Goal: Book appointment/travel/reservation

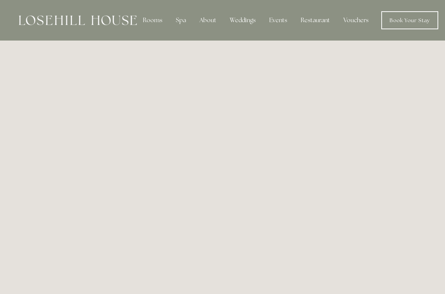
scroll to position [2, 0]
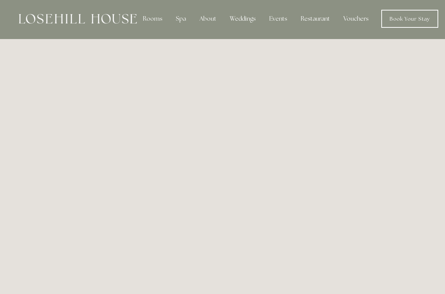
click at [78, 14] on img at bounding box center [78, 19] width 118 height 10
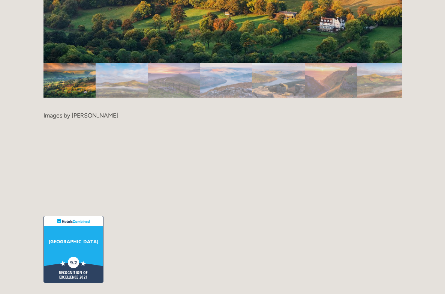
scroll to position [1588, 0]
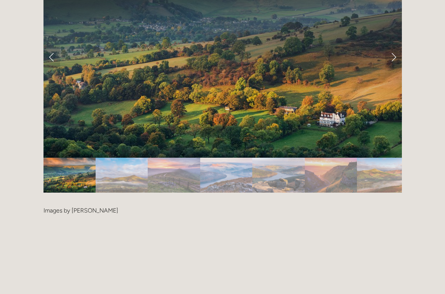
click at [114, 158] on img "Slide 2" at bounding box center [122, 175] width 52 height 35
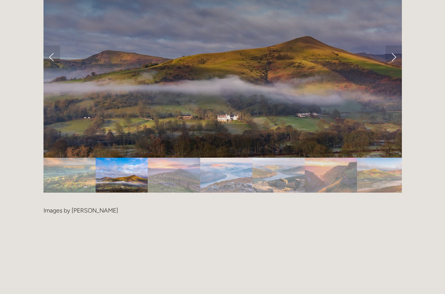
click at [149, 158] on img "Slide 3" at bounding box center [174, 175] width 52 height 35
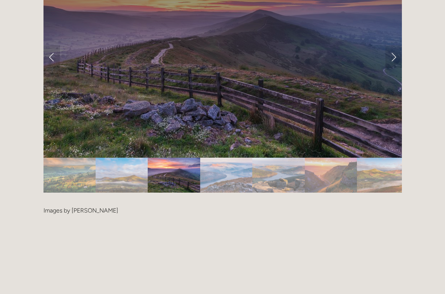
scroll to position [1530, 0]
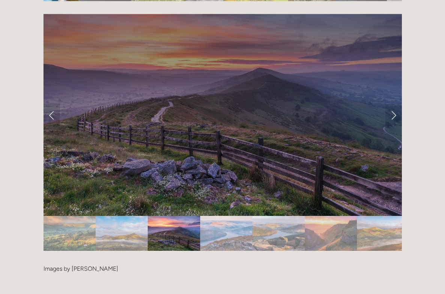
click at [216, 216] on img "Slide 4" at bounding box center [226, 233] width 53 height 35
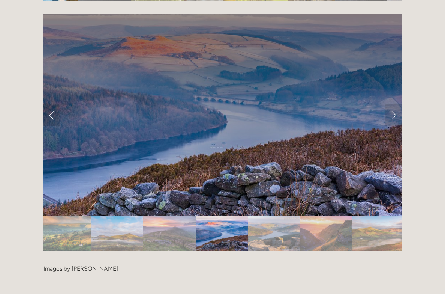
click at [264, 216] on img "Slide 5" at bounding box center [274, 233] width 53 height 35
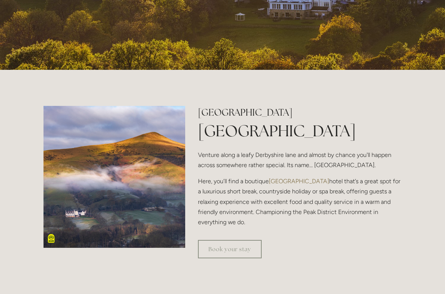
scroll to position [0, 0]
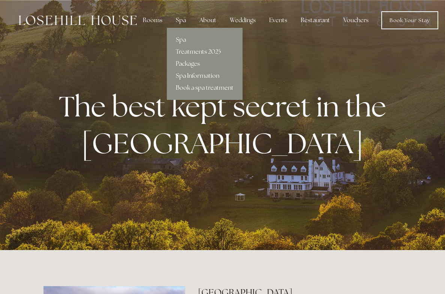
click at [182, 23] on div "Spa" at bounding box center [181, 20] width 22 height 15
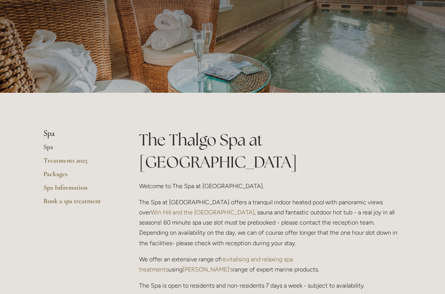
scroll to position [120, 0]
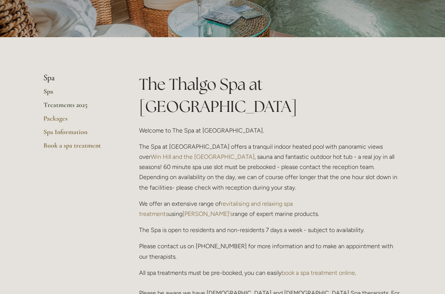
click at [57, 105] on link "Treatments 2025" at bounding box center [80, 108] width 72 height 14
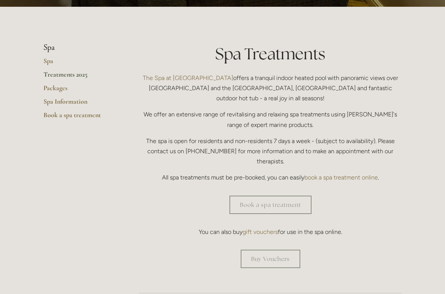
scroll to position [154, 0]
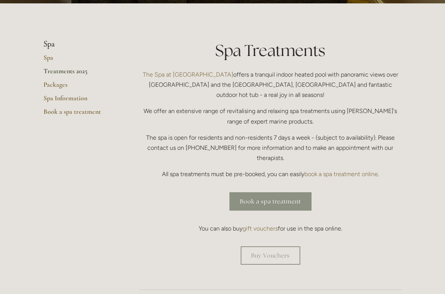
click at [287, 192] on link "Book a spa treatment" at bounding box center [271, 201] width 82 height 18
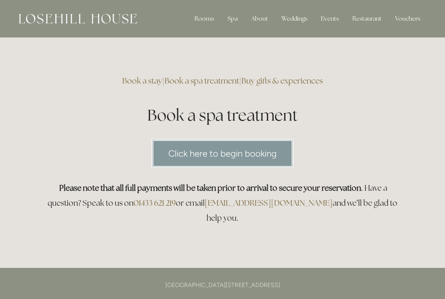
click at [239, 160] on link "Click here to begin booking" at bounding box center [223, 153] width 142 height 29
